Goal: Information Seeking & Learning: Learn about a topic

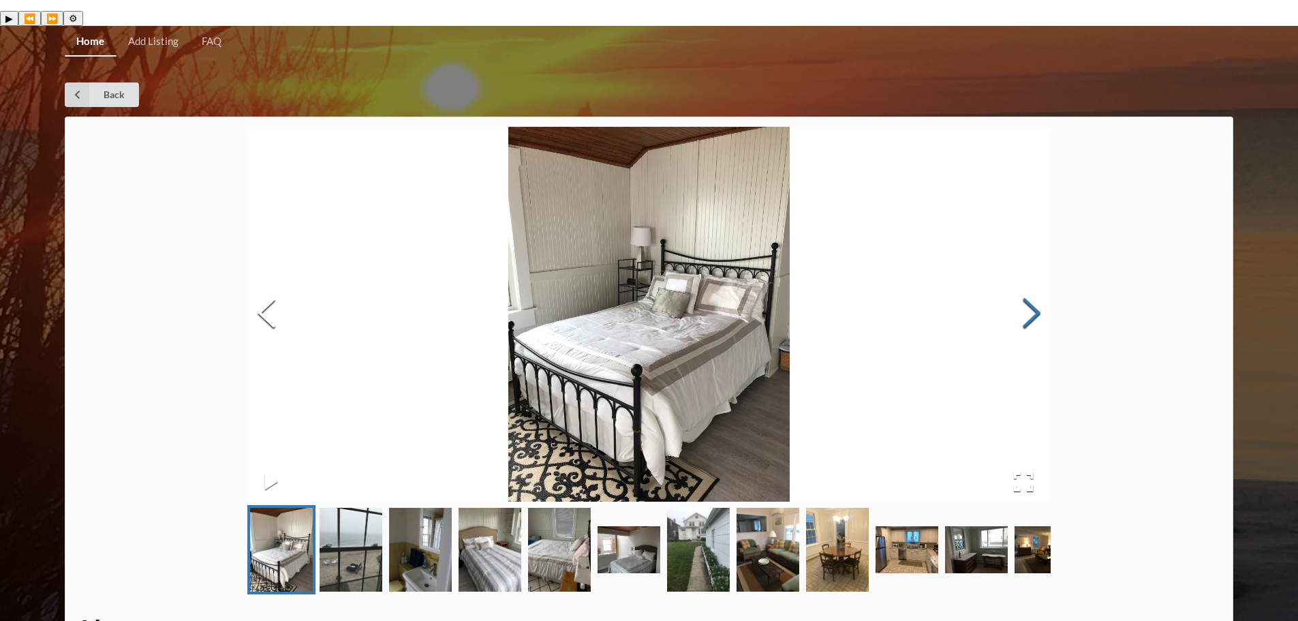
click at [1043, 290] on button "Next Slide" at bounding box center [1032, 314] width 38 height 123
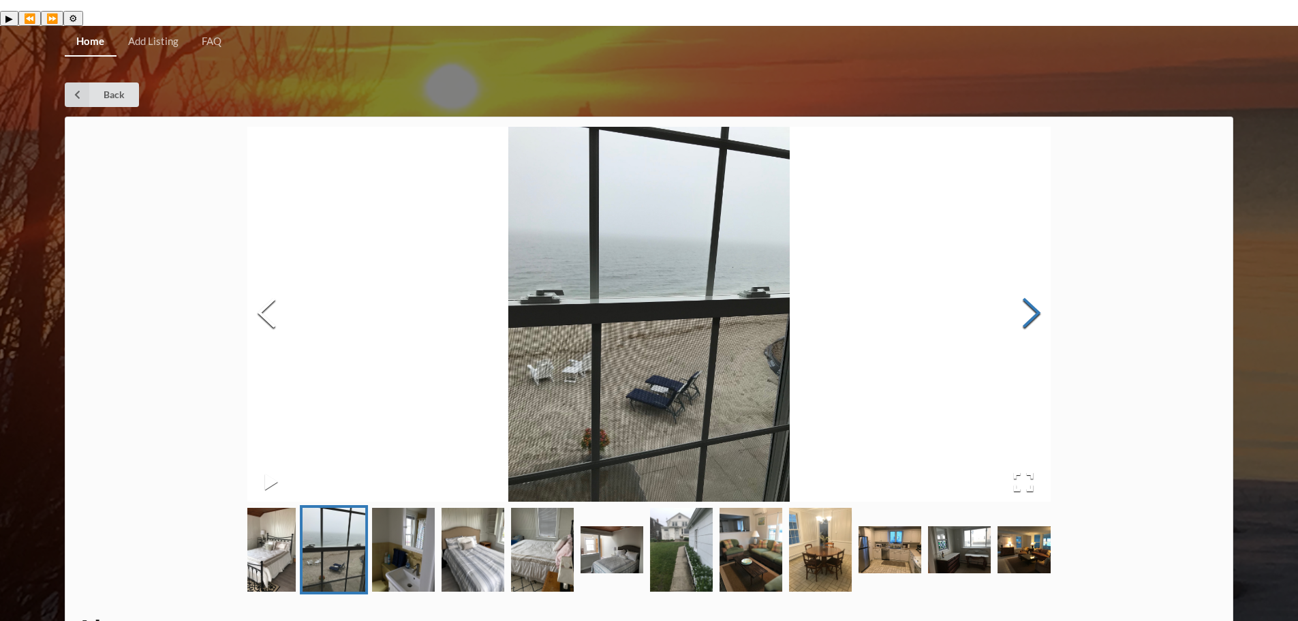
click at [1043, 290] on button "Next Slide" at bounding box center [1032, 314] width 38 height 123
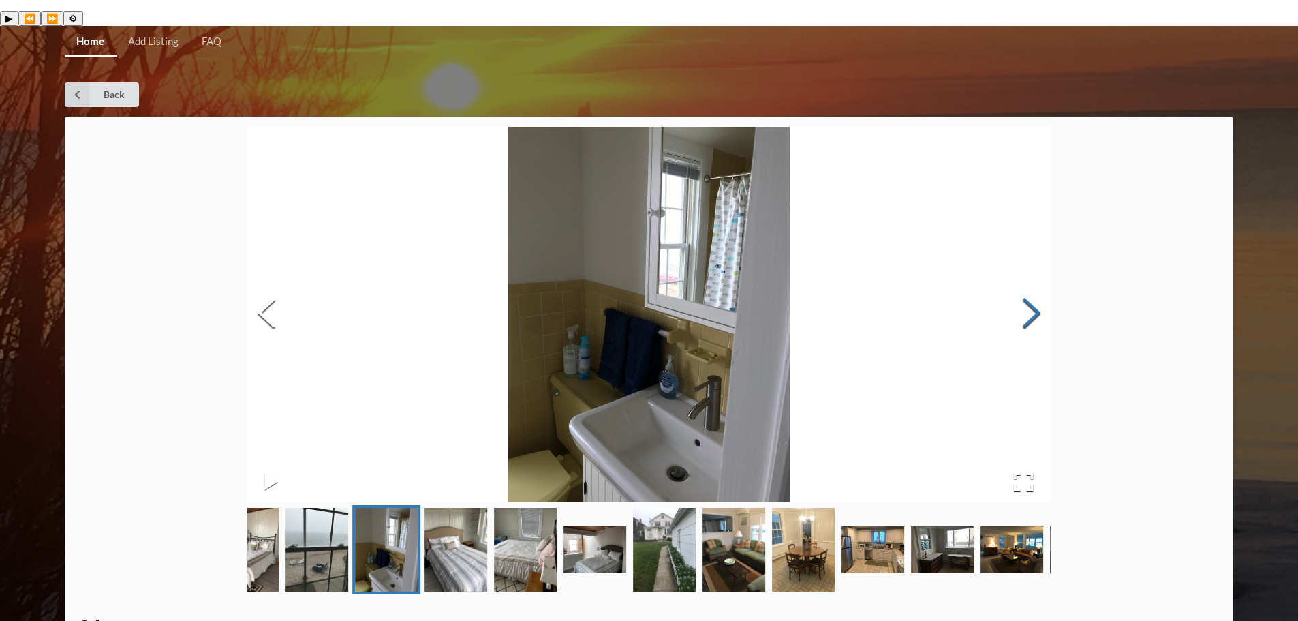
click at [1043, 290] on button "Next Slide" at bounding box center [1032, 314] width 38 height 123
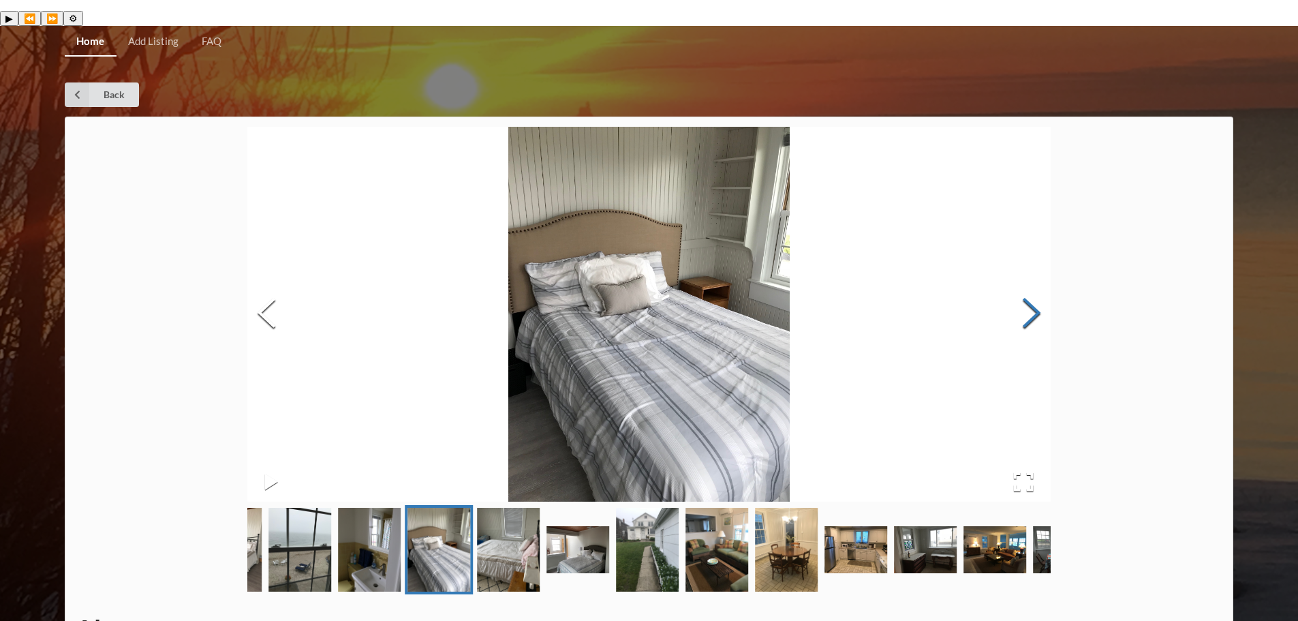
click at [1043, 290] on button "Next Slide" at bounding box center [1032, 314] width 38 height 123
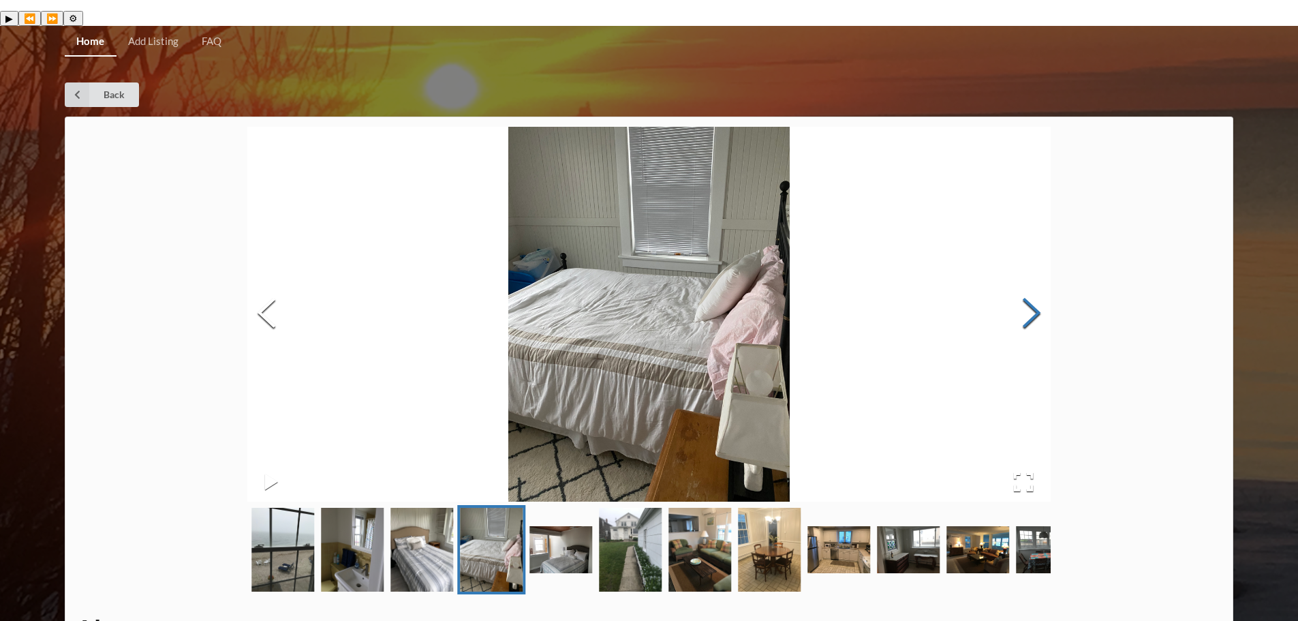
click at [1043, 290] on button "Next Slide" at bounding box center [1032, 314] width 38 height 123
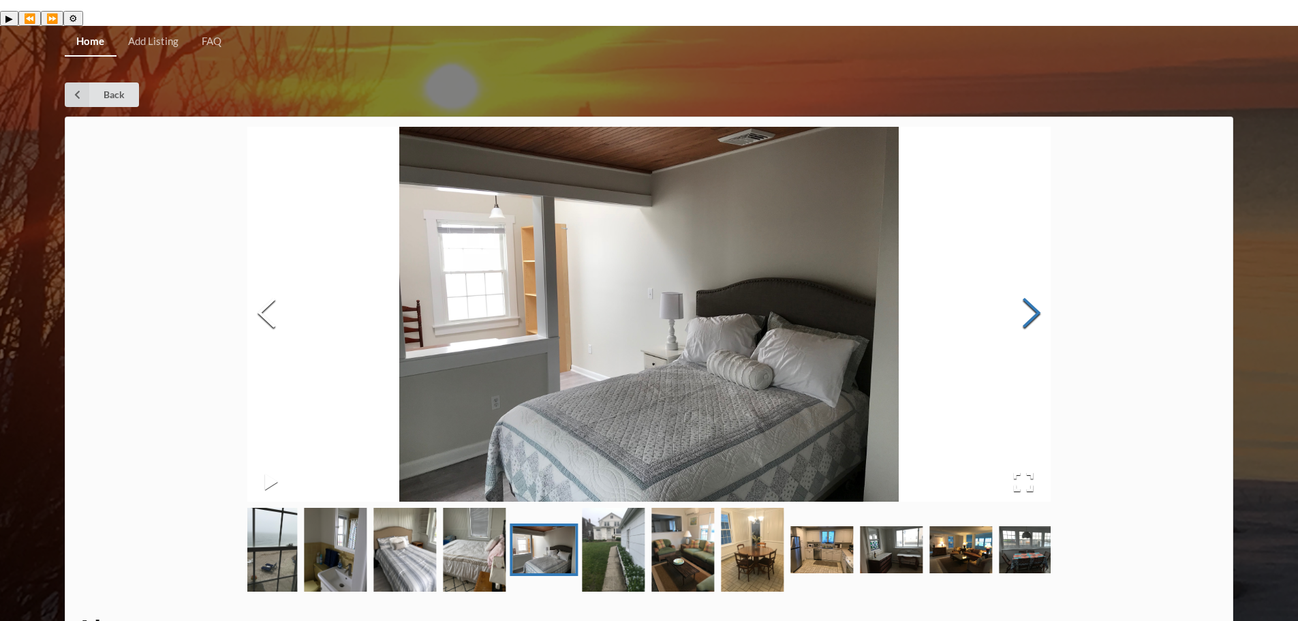
click at [1043, 290] on button "Next Slide" at bounding box center [1032, 314] width 38 height 123
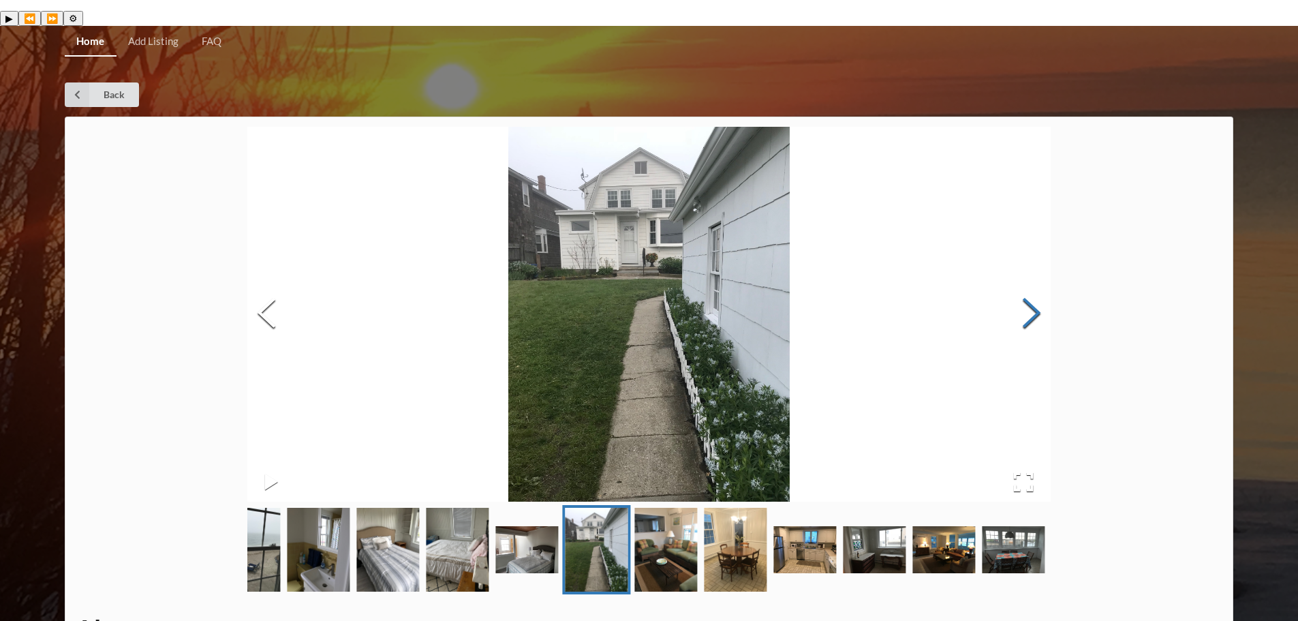
click at [1043, 290] on button "Next Slide" at bounding box center [1032, 314] width 38 height 123
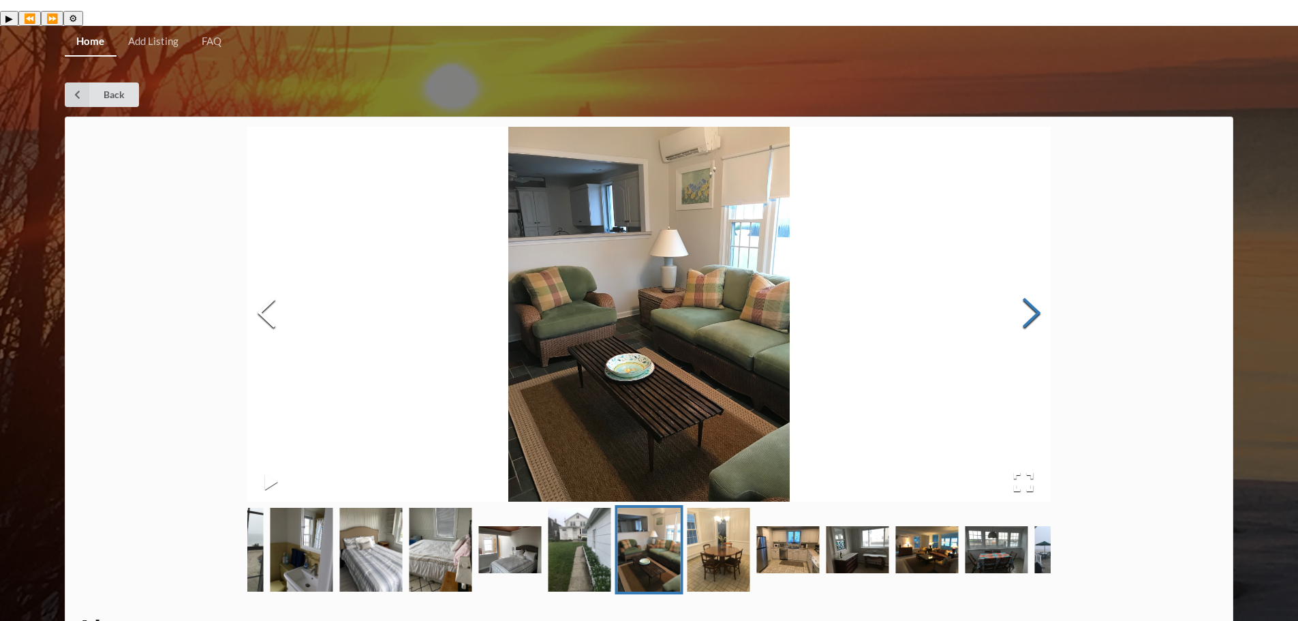
click at [1043, 290] on button "Next Slide" at bounding box center [1032, 314] width 38 height 123
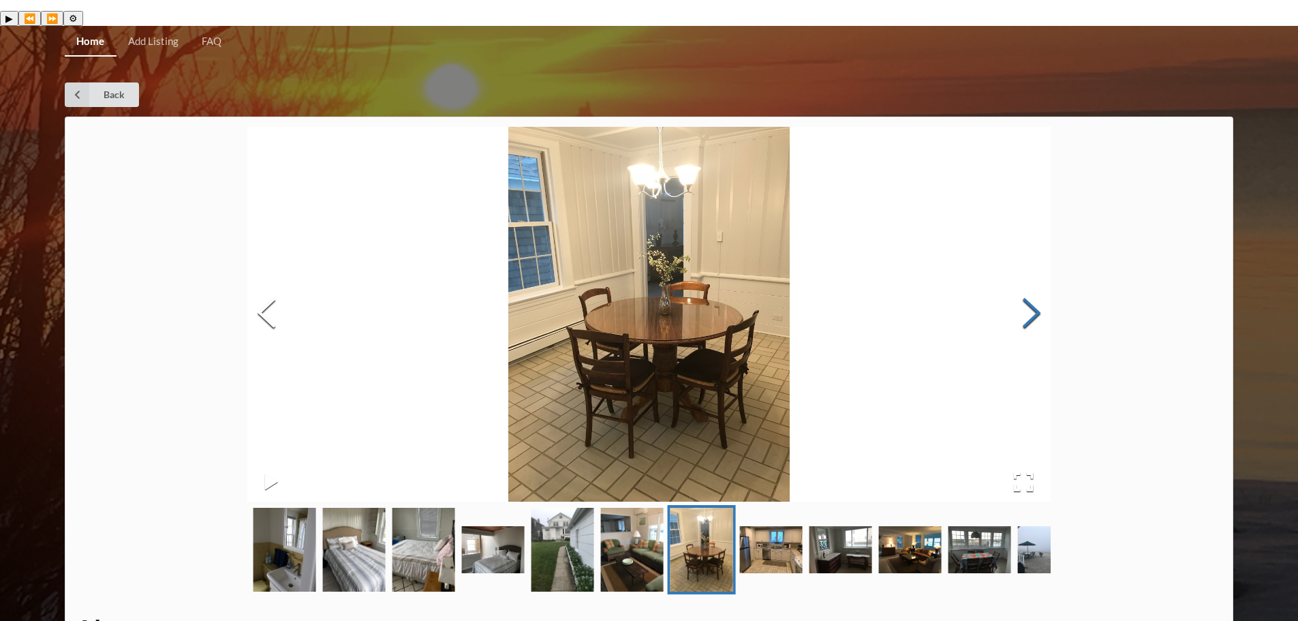
click at [1043, 290] on button "Next Slide" at bounding box center [1032, 314] width 38 height 123
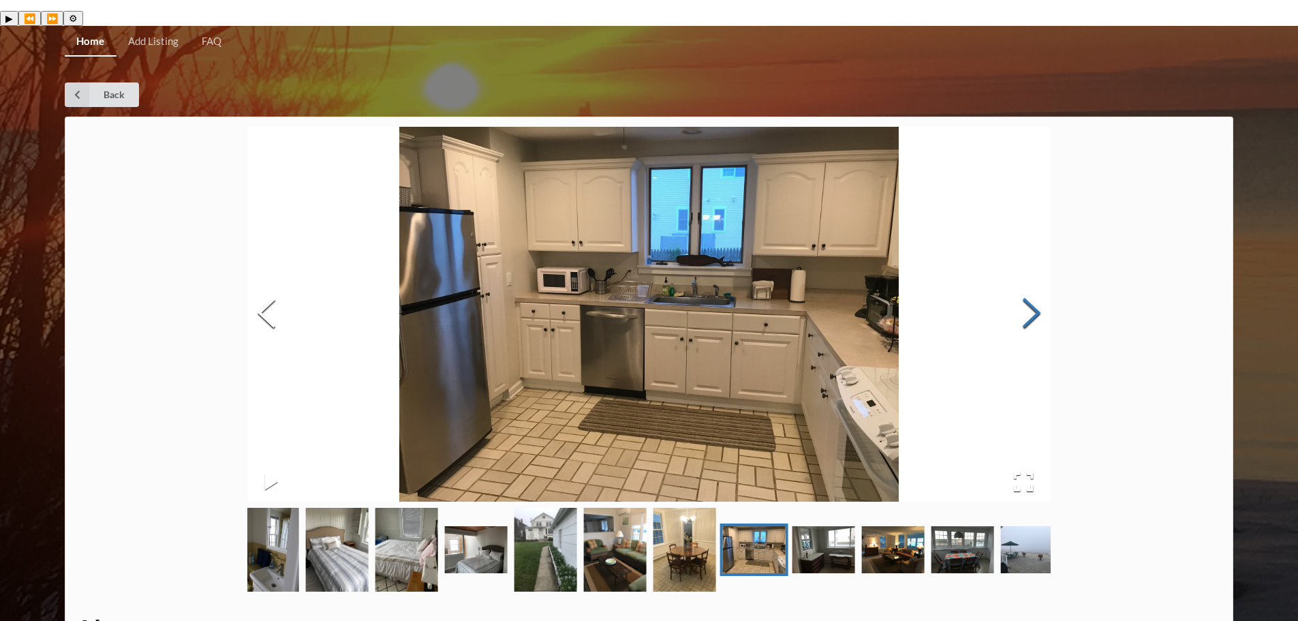
click at [1043, 290] on button "Next Slide" at bounding box center [1032, 314] width 38 height 123
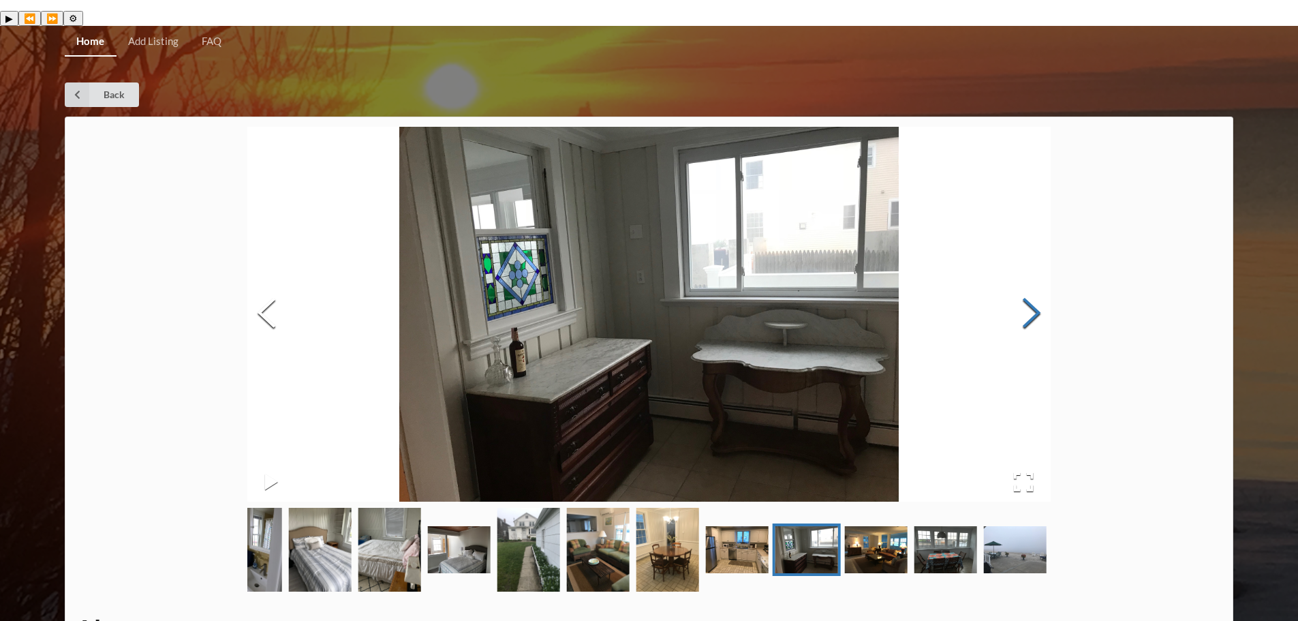
click at [1043, 290] on button "Next Slide" at bounding box center [1032, 314] width 38 height 123
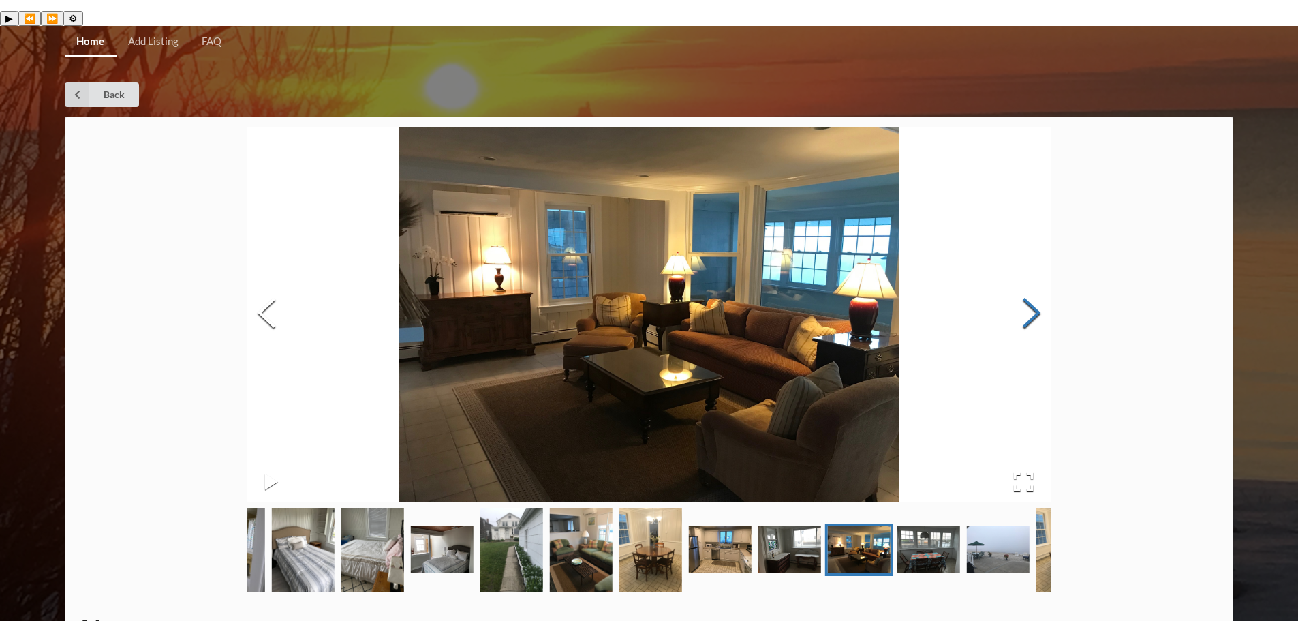
click at [1043, 290] on button "Next Slide" at bounding box center [1032, 314] width 38 height 123
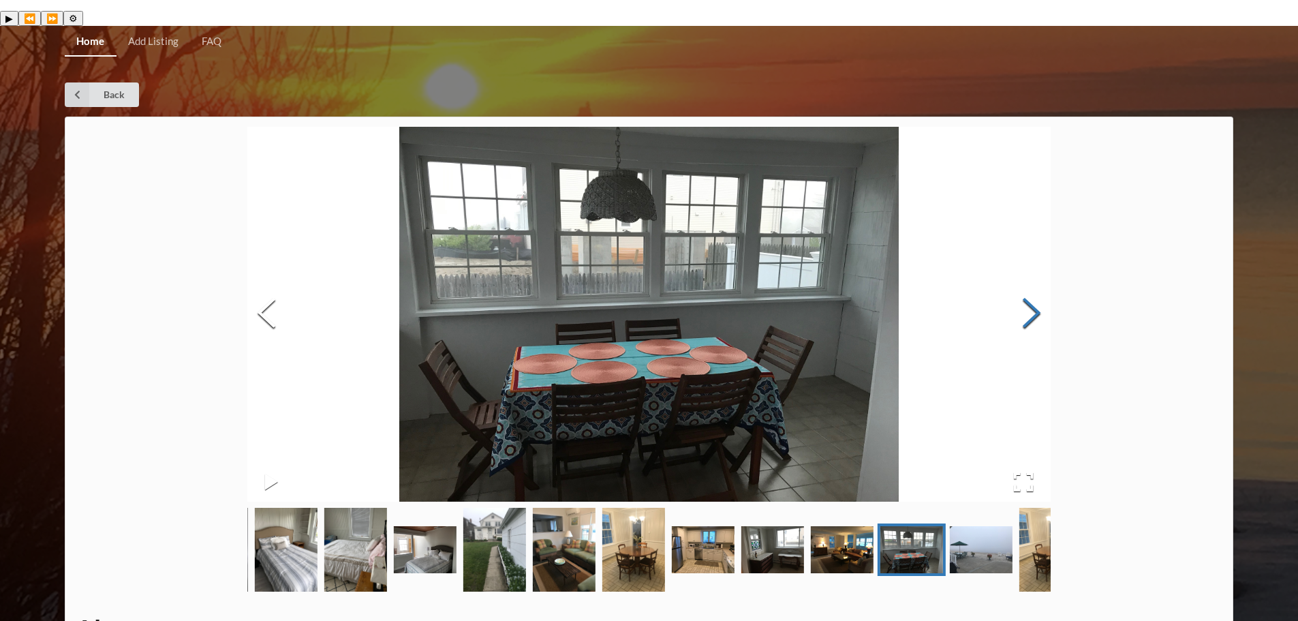
click at [1043, 290] on button "Next Slide" at bounding box center [1032, 314] width 38 height 123
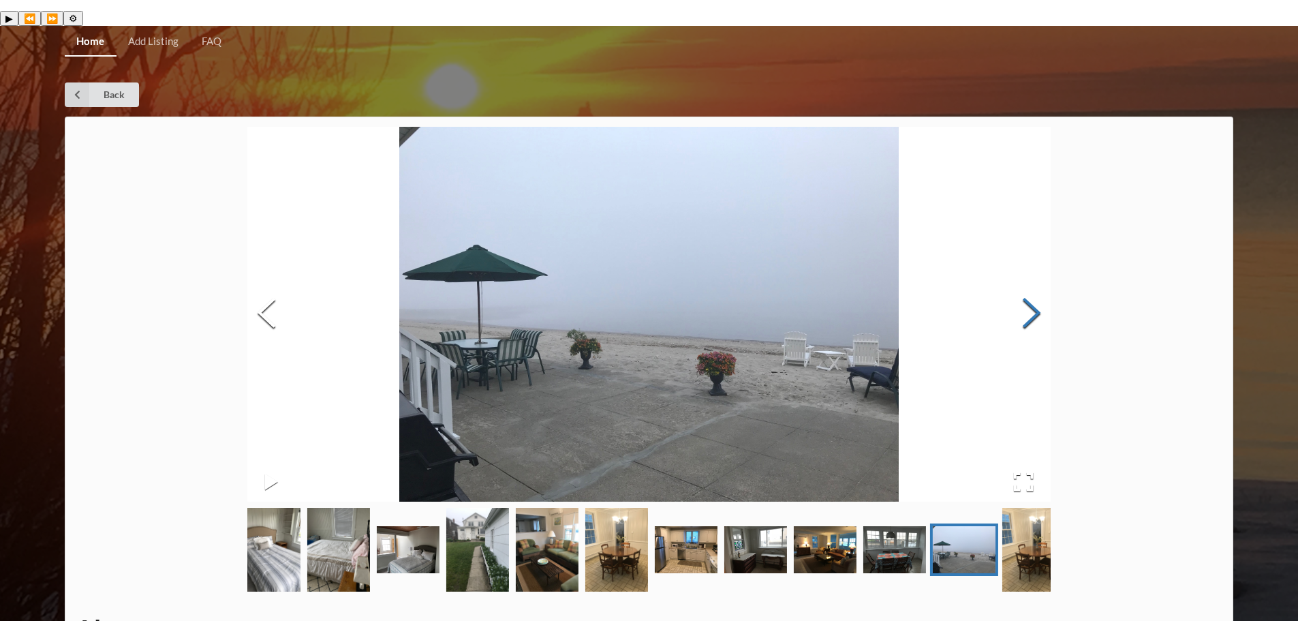
click at [1043, 290] on button "Next Slide" at bounding box center [1032, 314] width 38 height 123
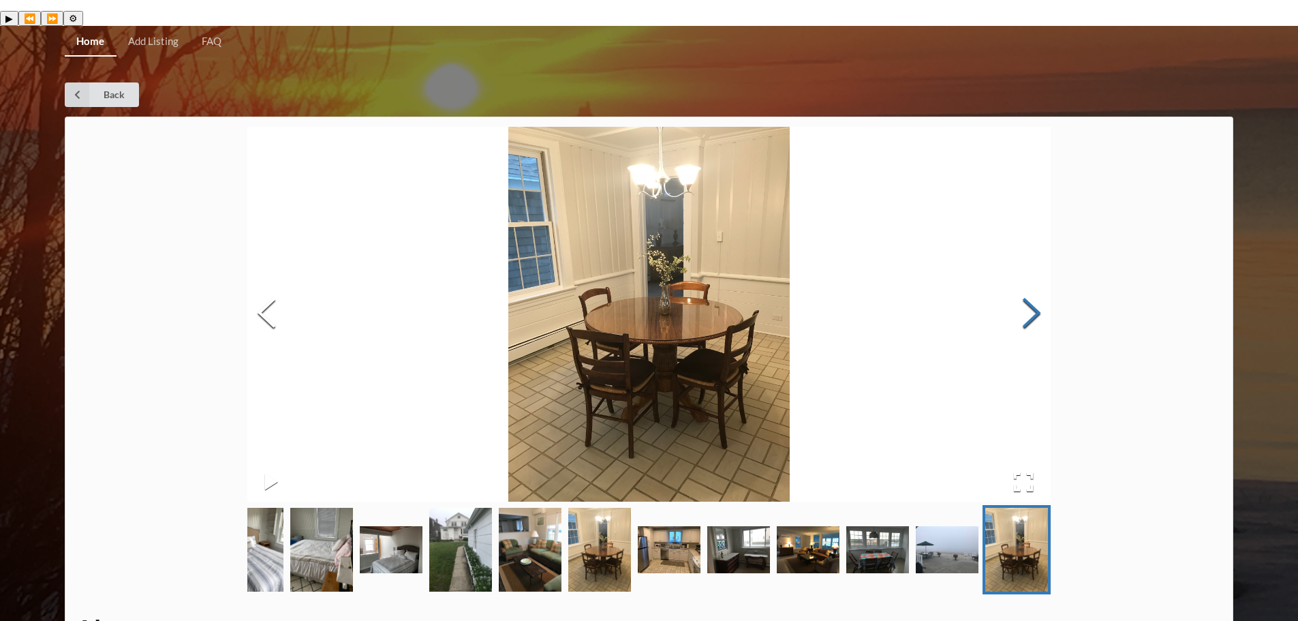
click at [1043, 290] on button "Next Slide" at bounding box center [1032, 314] width 38 height 123
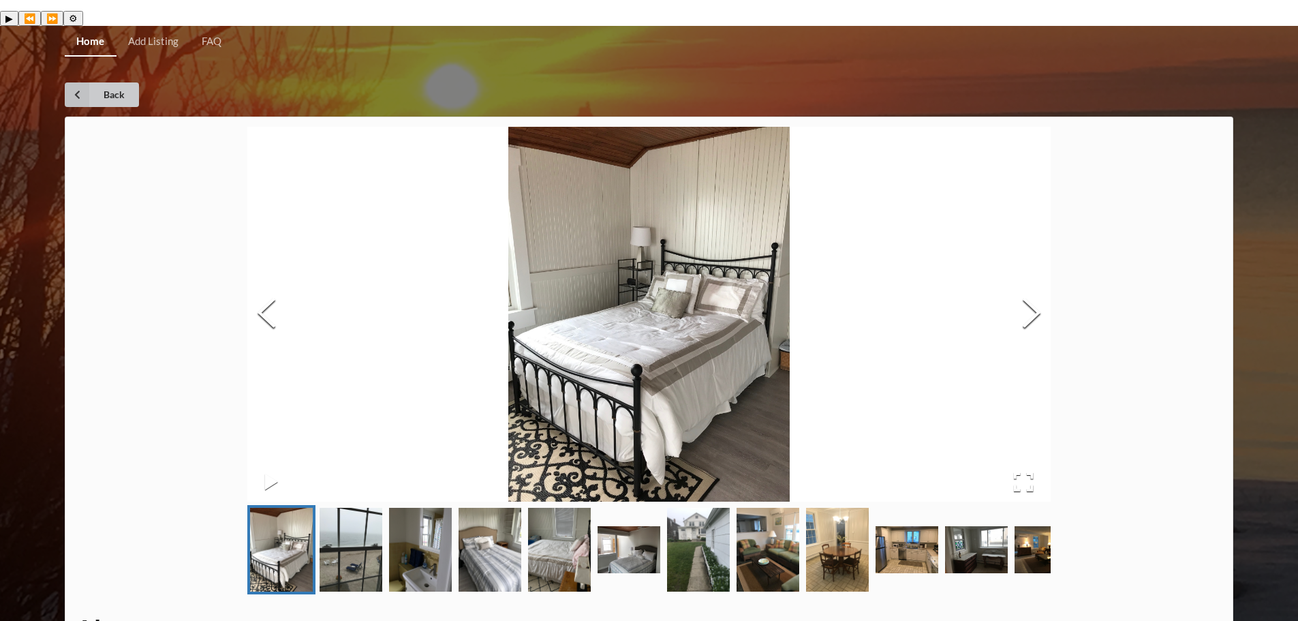
click at [80, 82] on icon at bounding box center [77, 94] width 25 height 25
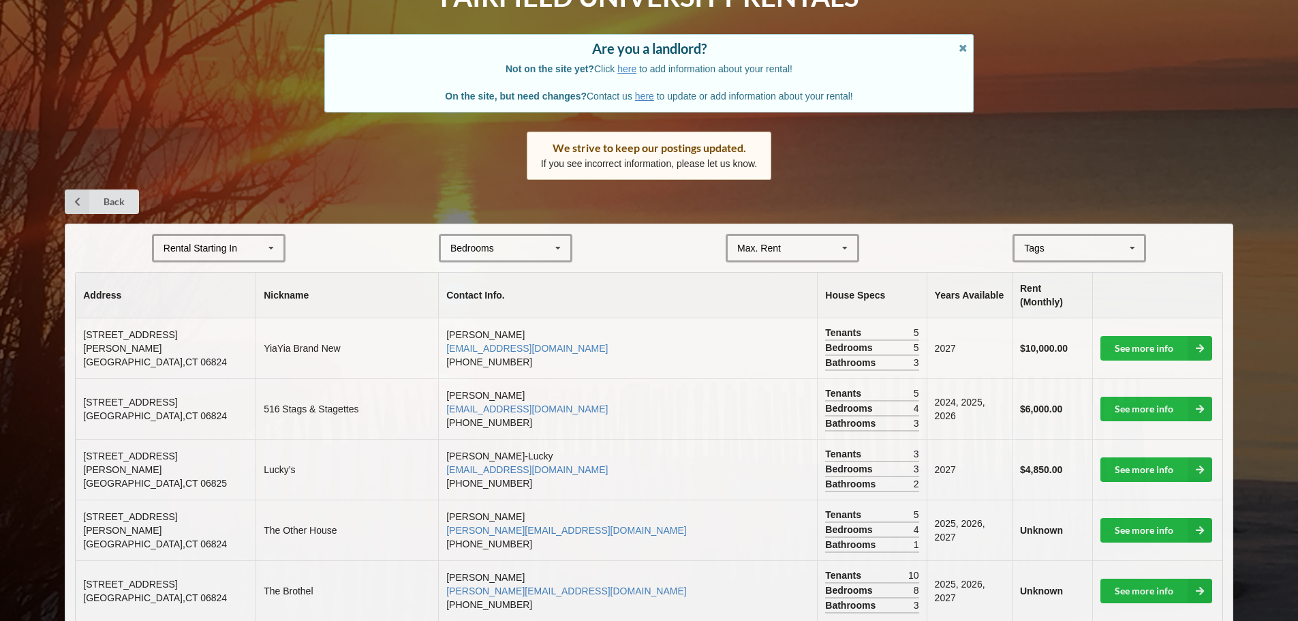
scroll to position [136, 0]
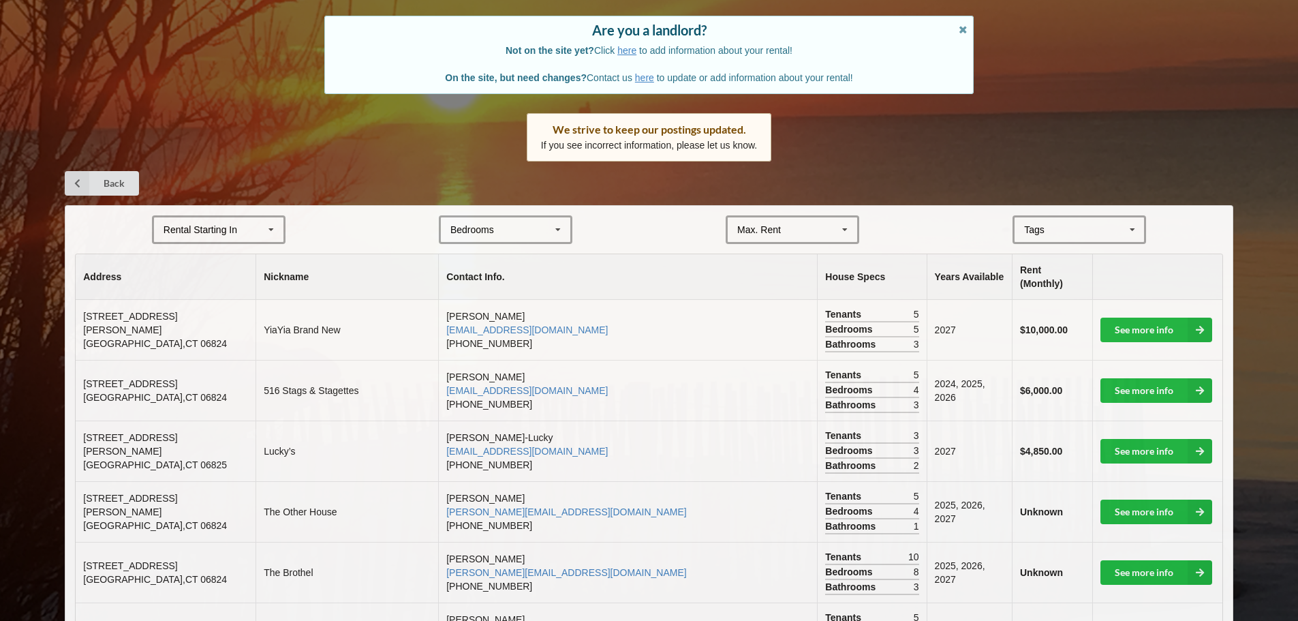
click at [837, 217] on icon at bounding box center [845, 229] width 20 height 25
click at [841, 217] on icon at bounding box center [845, 229] width 20 height 25
click at [849, 217] on icon at bounding box center [845, 229] width 20 height 25
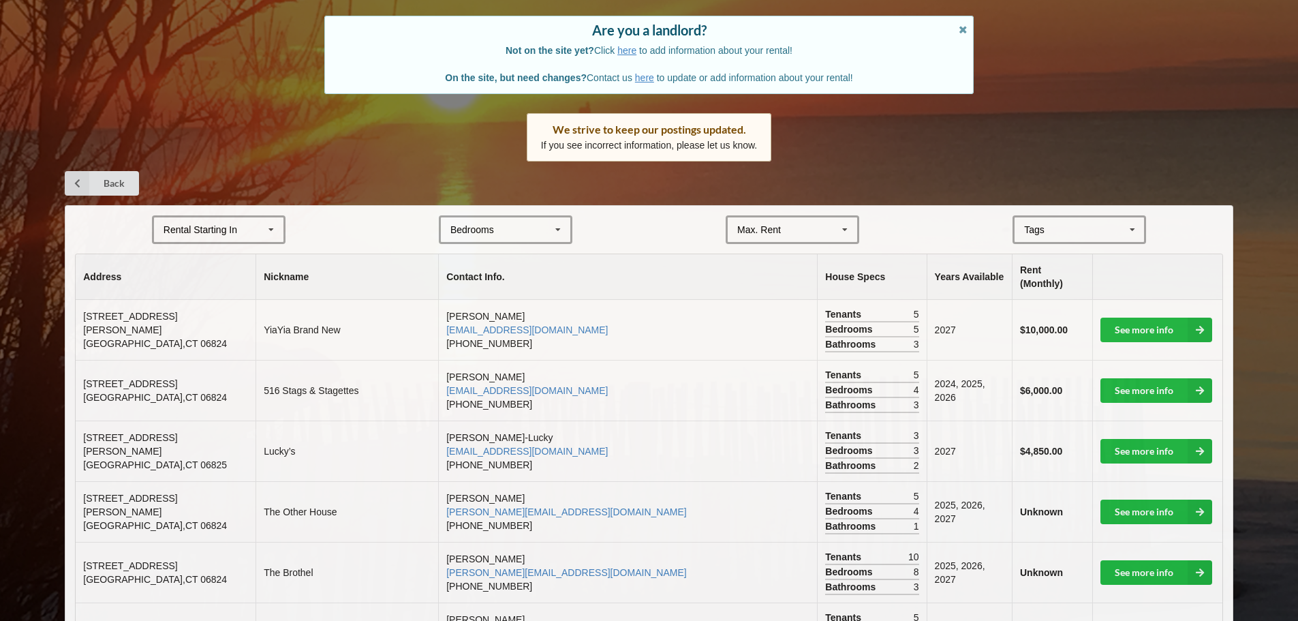
click at [1095, 215] on div "[GEOGRAPHIC_DATA] Area Downtown" at bounding box center [1080, 229] width 134 height 29
click at [1131, 217] on icon at bounding box center [1132, 229] width 20 height 25
click at [1174, 215] on form "Rental Starting In [DATE] 2026 2027 2028 Bedrooms 1 2 3 4 5 6 7 8 Max. Rent $4,…" at bounding box center [649, 229] width 1148 height 29
click at [268, 217] on icon at bounding box center [271, 229] width 20 height 25
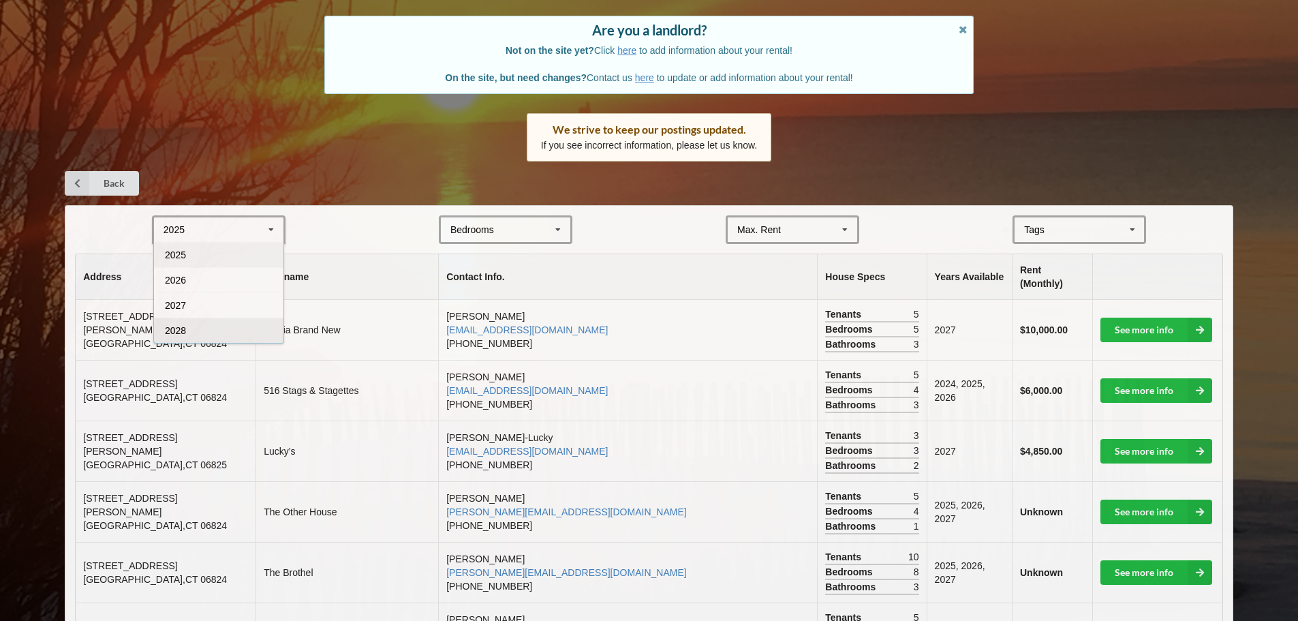
click at [223, 318] on div "2028" at bounding box center [218, 330] width 129 height 25
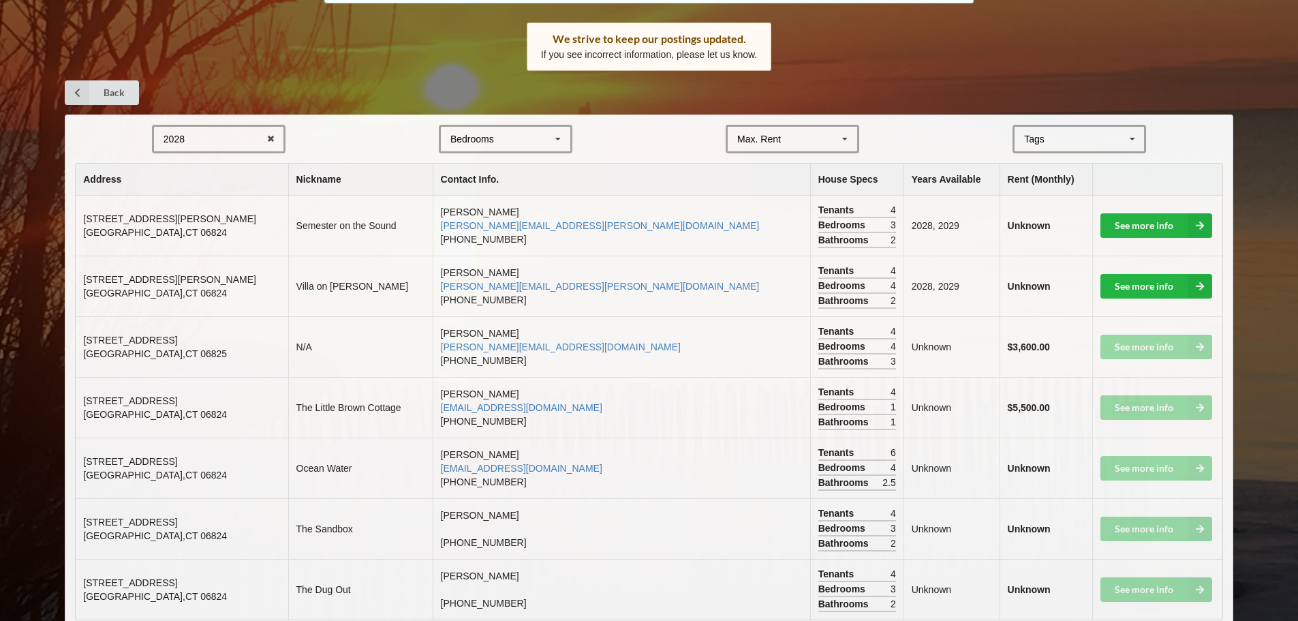
scroll to position [238, 0]
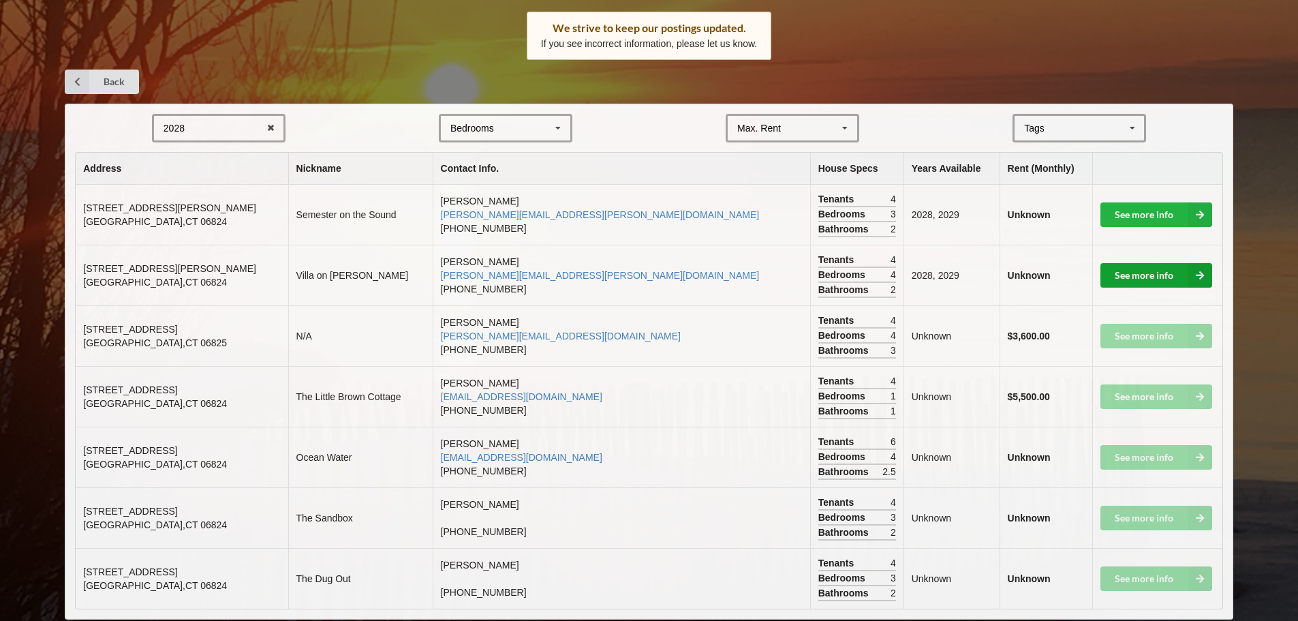
click at [1136, 263] on link "See more info" at bounding box center [1156, 275] width 112 height 25
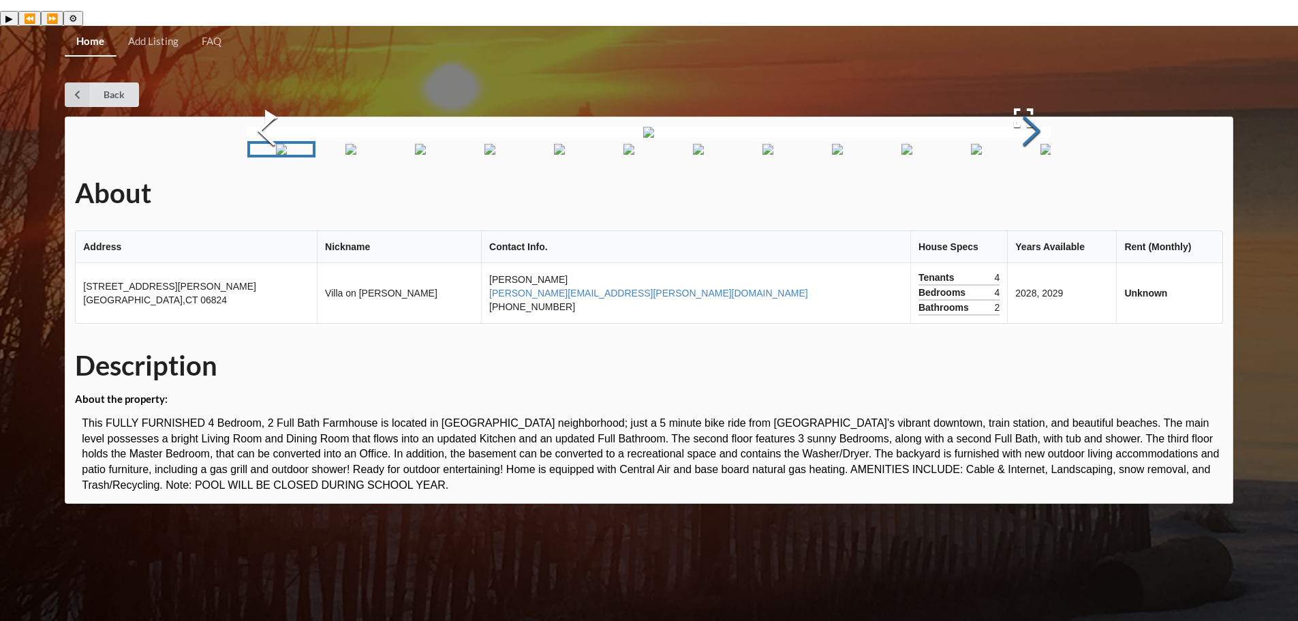
click at [1031, 194] on button "Next Slide" at bounding box center [1032, 132] width 38 height 123
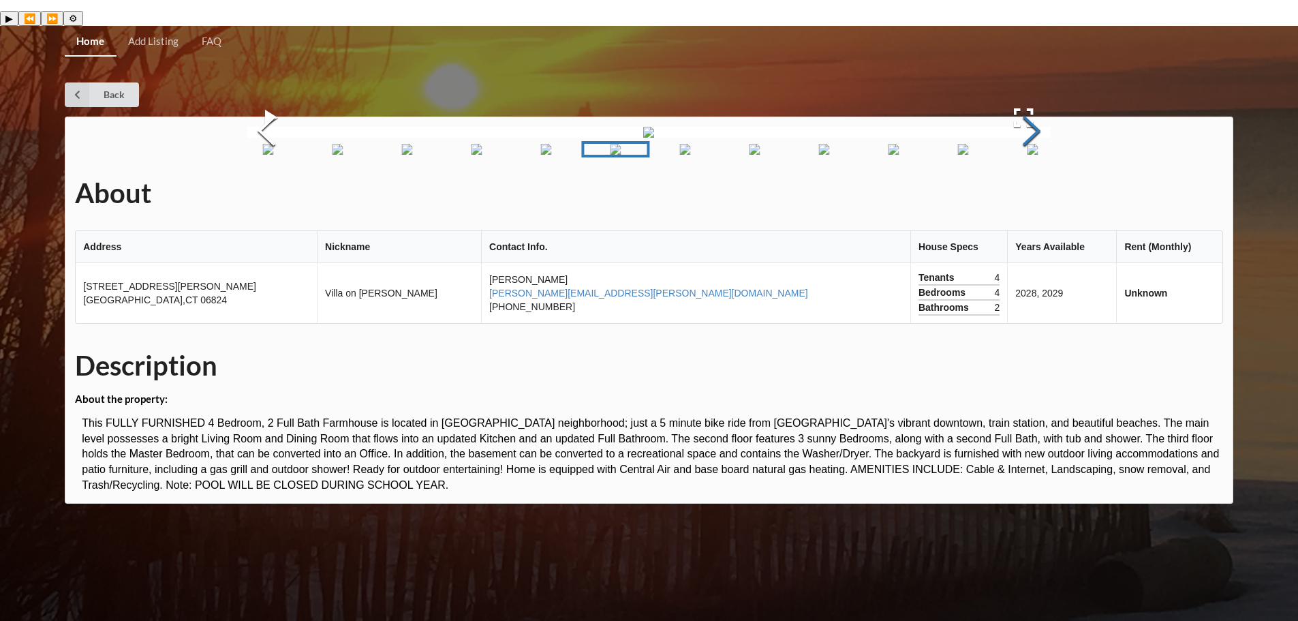
click at [1031, 194] on button "Next Slide" at bounding box center [1032, 132] width 38 height 123
drag, startPoint x: 81, startPoint y: 74, endPoint x: 154, endPoint y: 98, distance: 76.9
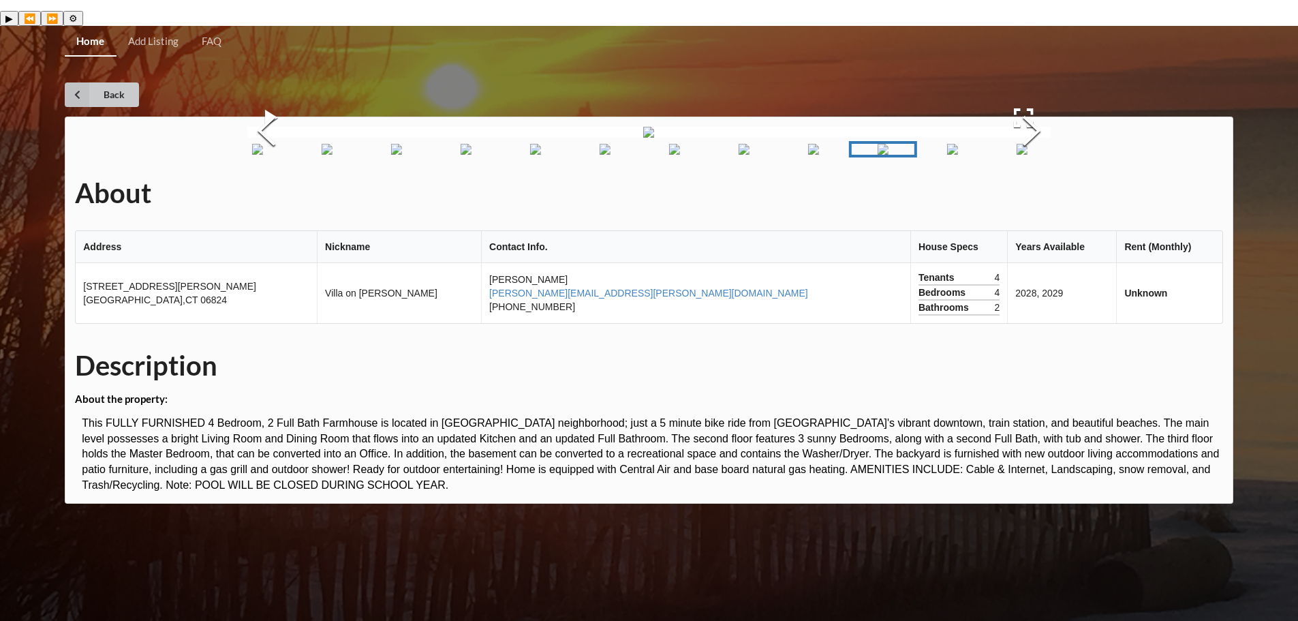
click at [81, 82] on icon at bounding box center [77, 94] width 25 height 25
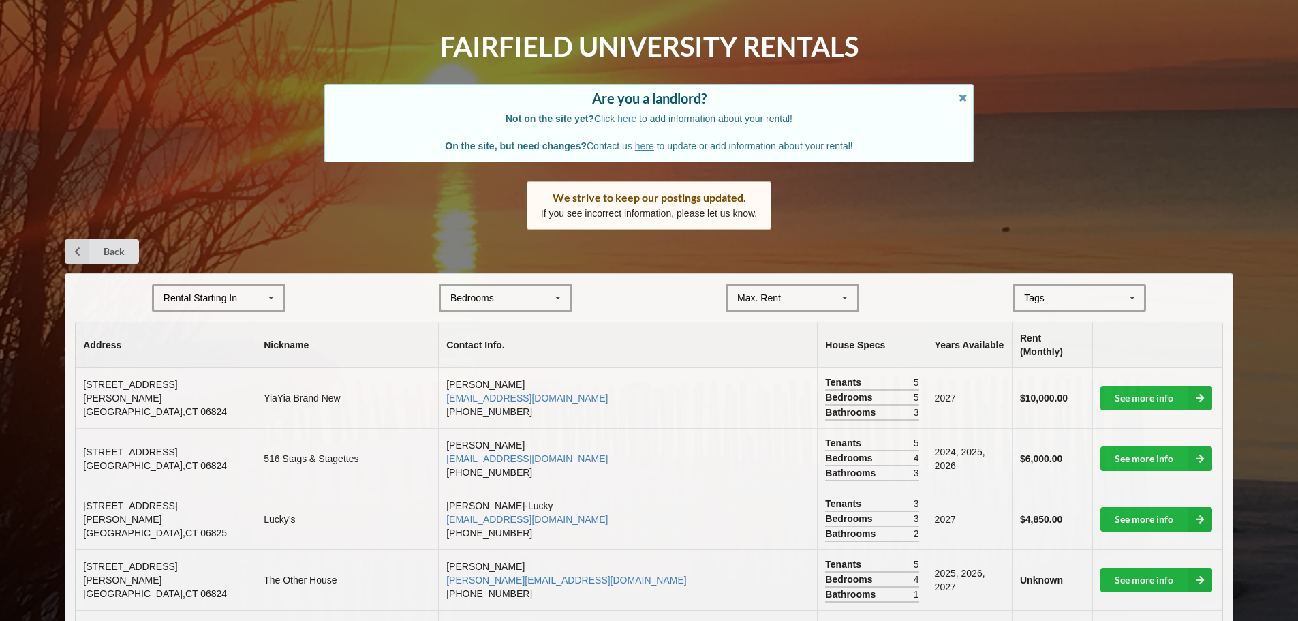
scroll to position [136, 0]
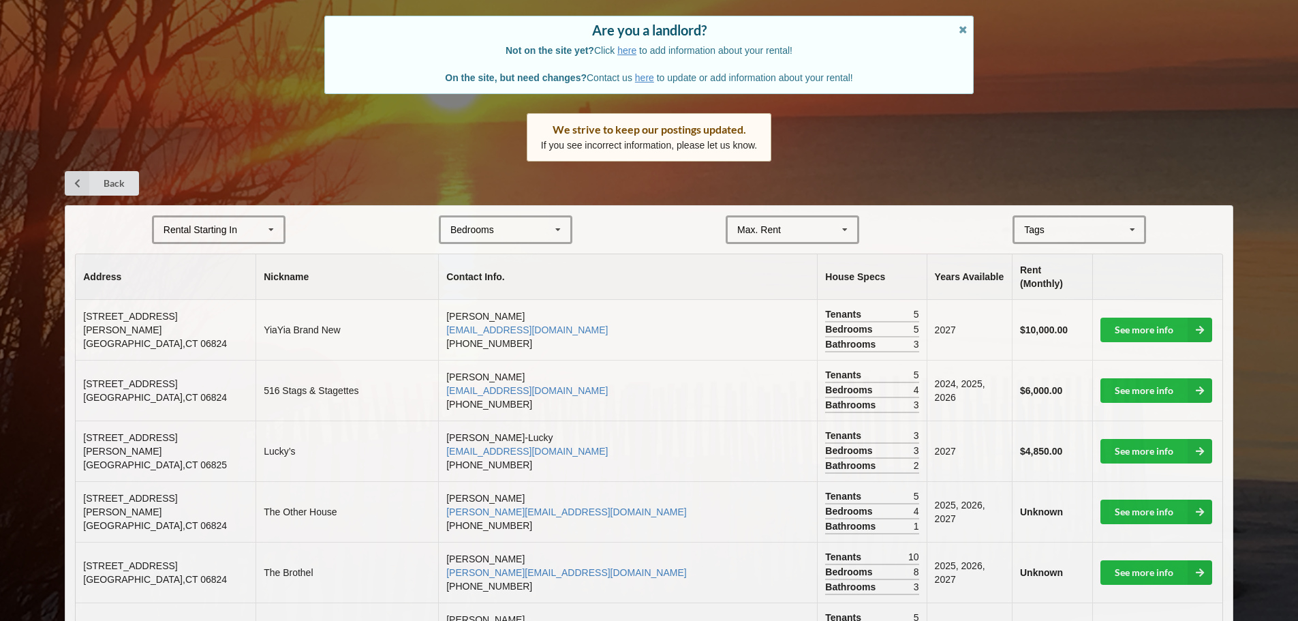
click at [268, 217] on icon at bounding box center [271, 229] width 20 height 25
drag, startPoint x: 190, startPoint y: 299, endPoint x: 189, endPoint y: 306, distance: 6.8
click at [189, 306] on div "2025 2026 2027 2028" at bounding box center [218, 293] width 131 height 102
click at [278, 217] on icon at bounding box center [271, 229] width 20 height 25
click at [182, 325] on span "2028" at bounding box center [175, 330] width 21 height 11
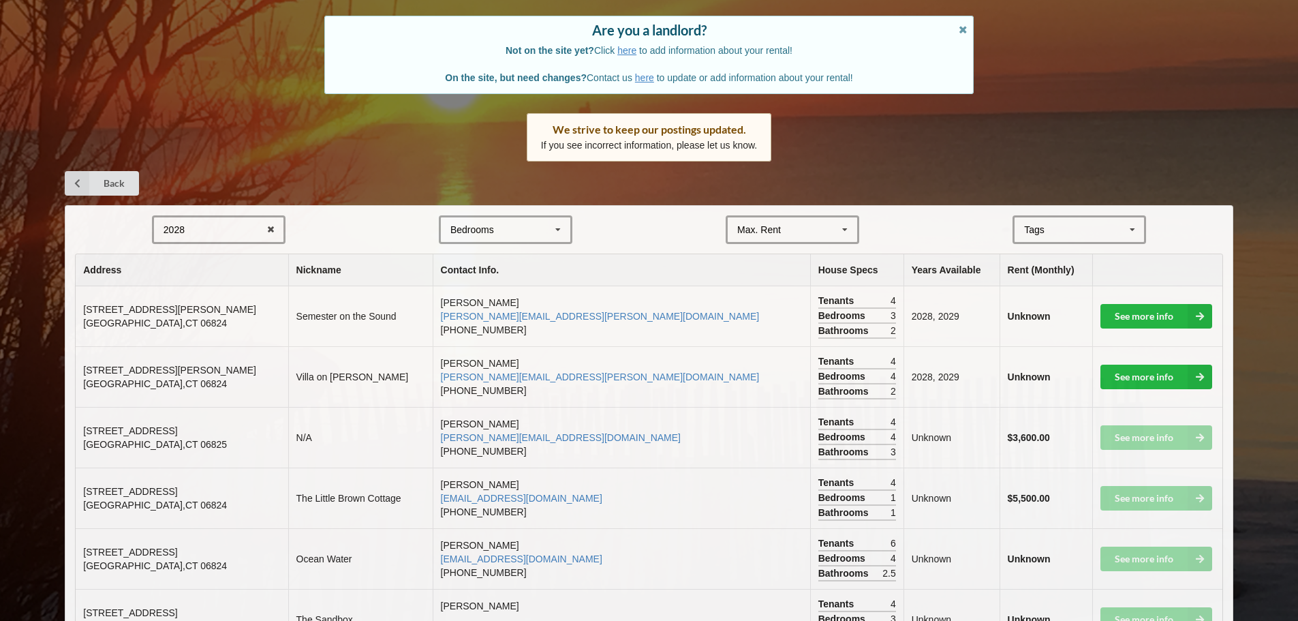
scroll to position [204, 0]
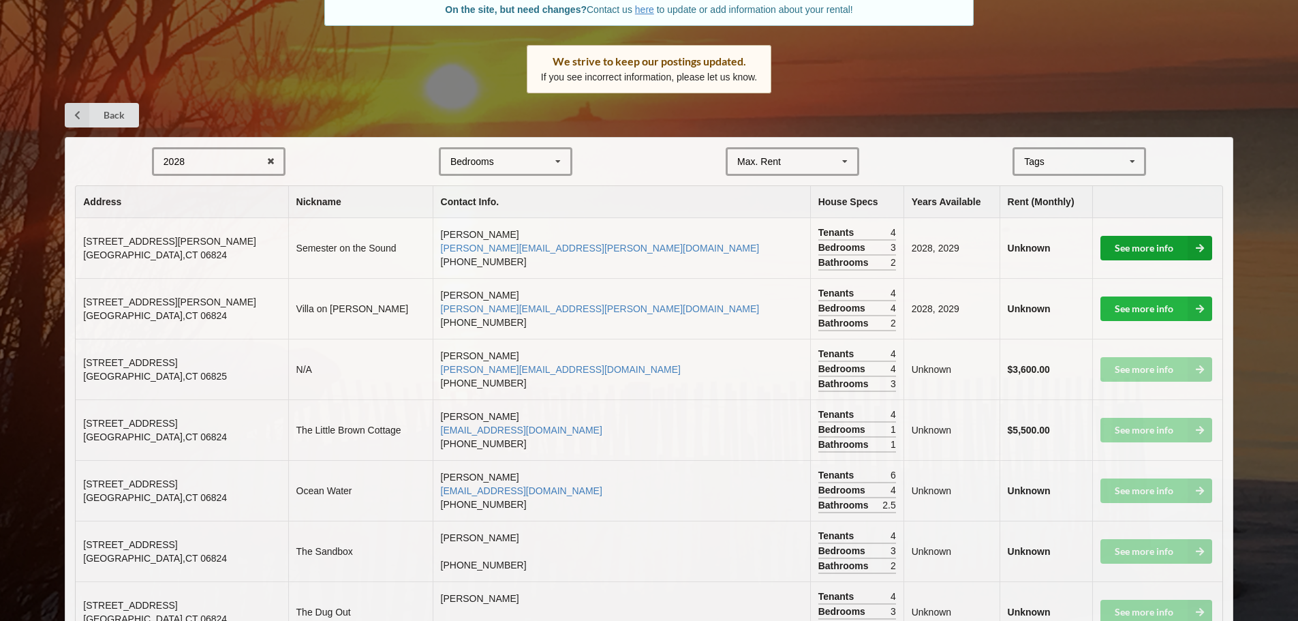
click at [1129, 236] on link "See more info" at bounding box center [1156, 248] width 112 height 25
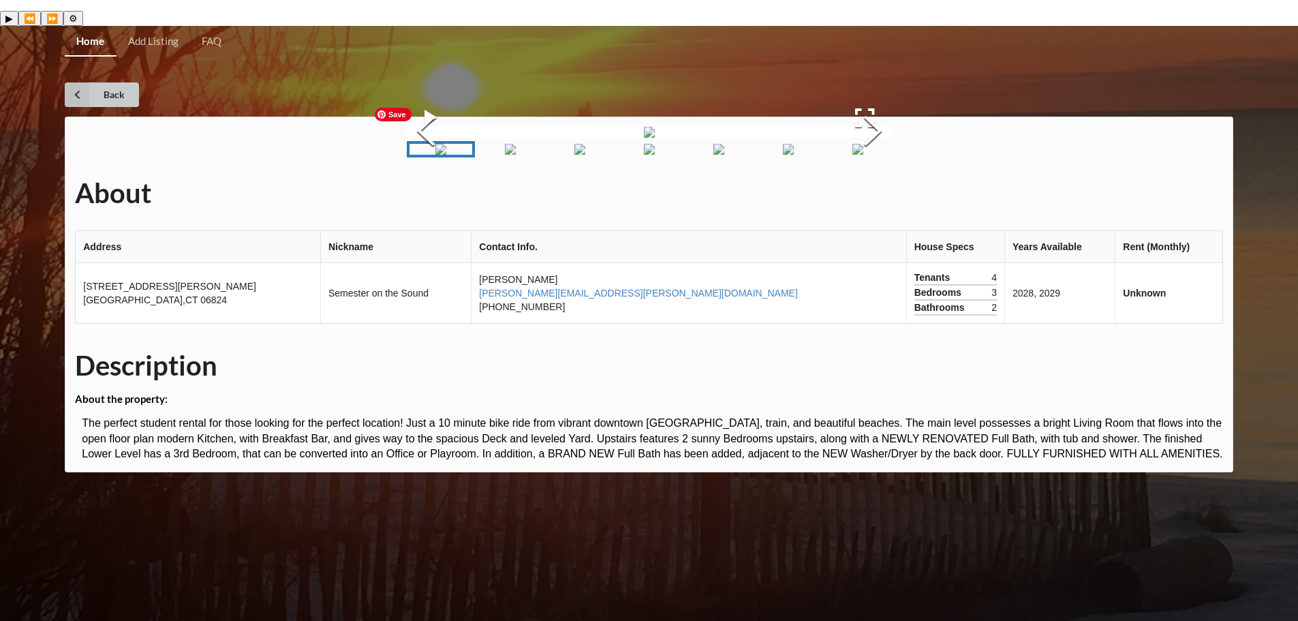
click at [70, 82] on icon at bounding box center [77, 94] width 25 height 25
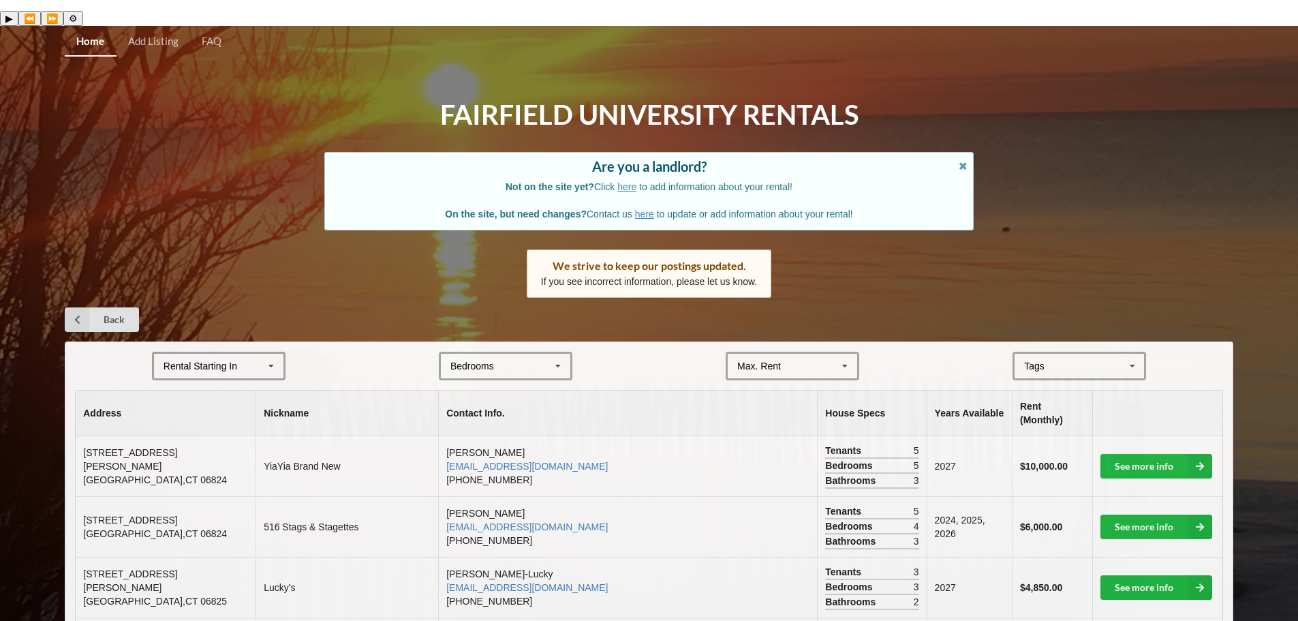
click at [269, 354] on icon at bounding box center [271, 366] width 20 height 25
click at [240, 454] on div "2028" at bounding box center [218, 466] width 129 height 25
